Goal: Transaction & Acquisition: Purchase product/service

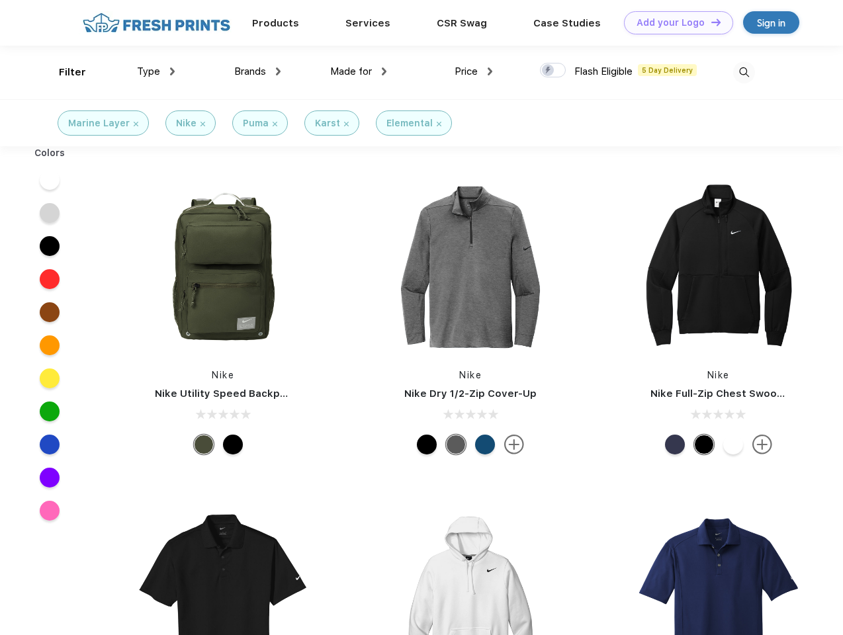
click at [674, 23] on link "Add your Logo Design Tool" at bounding box center [678, 22] width 109 height 23
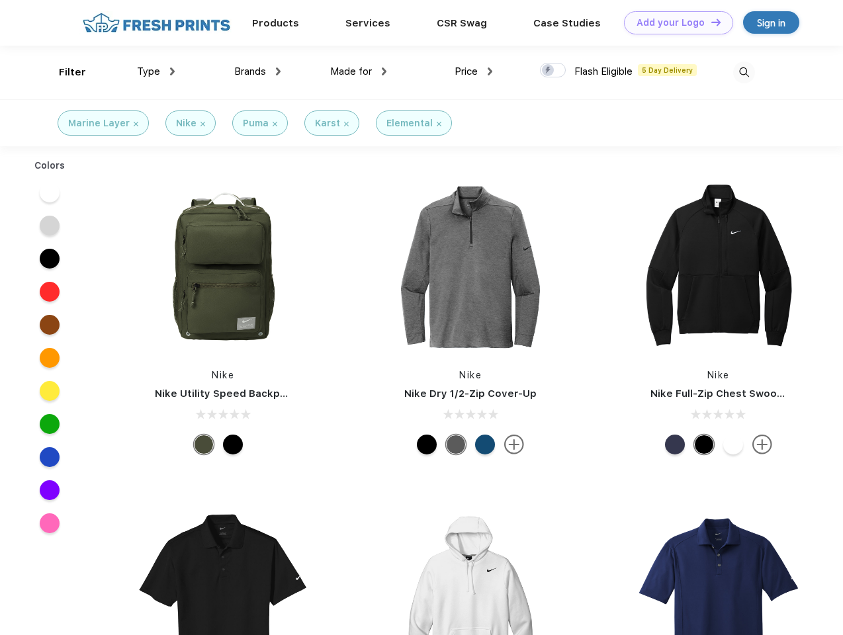
click at [0, 0] on div "Design Tool" at bounding box center [0, 0] width 0 height 0
click at [710, 22] on link "Add your Logo Design Tool" at bounding box center [678, 22] width 109 height 23
click at [64, 72] on div "Filter" at bounding box center [72, 72] width 27 height 15
click at [156, 71] on span "Type" at bounding box center [148, 72] width 23 height 12
click at [257, 71] on span "Brands" at bounding box center [250, 72] width 32 height 12
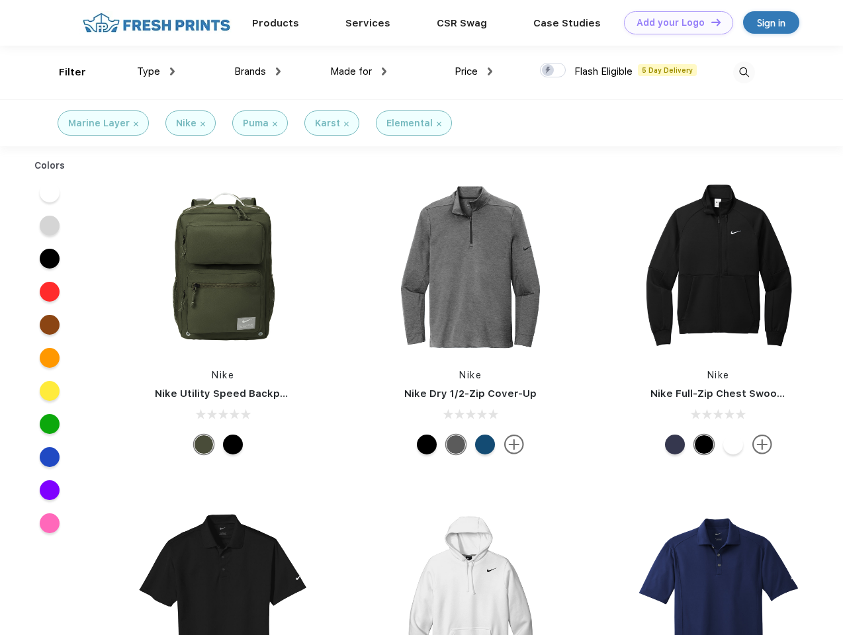
click at [359, 71] on span "Made for" at bounding box center [351, 72] width 42 height 12
click at [474, 71] on span "Price" at bounding box center [466, 72] width 23 height 12
click at [553, 71] on div at bounding box center [553, 70] width 26 height 15
click at [549, 71] on input "checkbox" at bounding box center [544, 66] width 9 height 9
click at [744, 72] on img at bounding box center [744, 73] width 22 height 22
